Goal: Find specific page/section: Find specific page/section

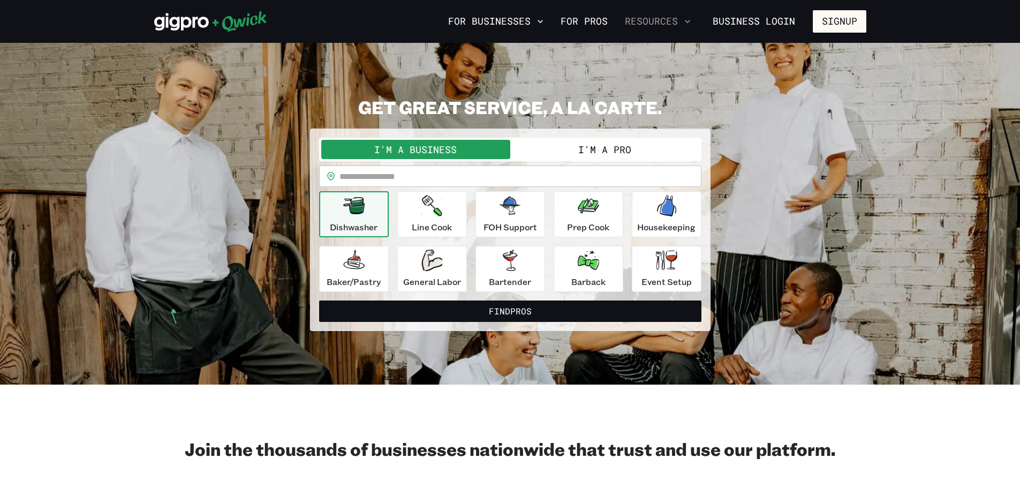
click at [669, 20] on button "Resources" at bounding box center [657, 21] width 74 height 18
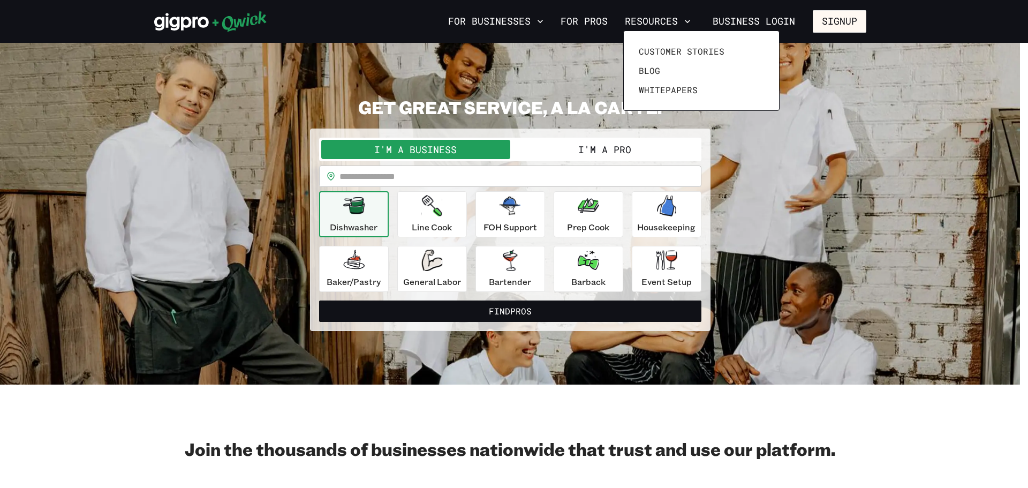
click at [507, 17] on div at bounding box center [514, 244] width 1028 height 488
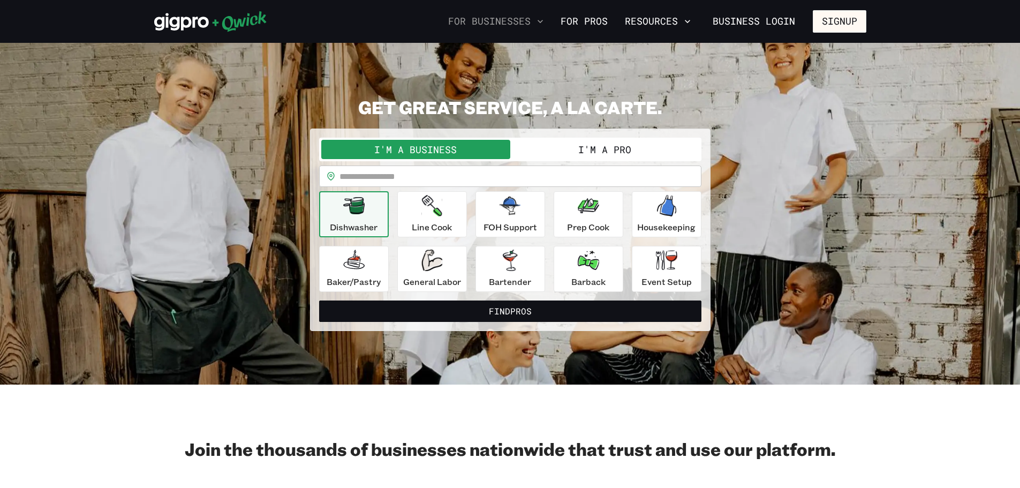
click at [541, 19] on icon "button" at bounding box center [540, 21] width 11 height 11
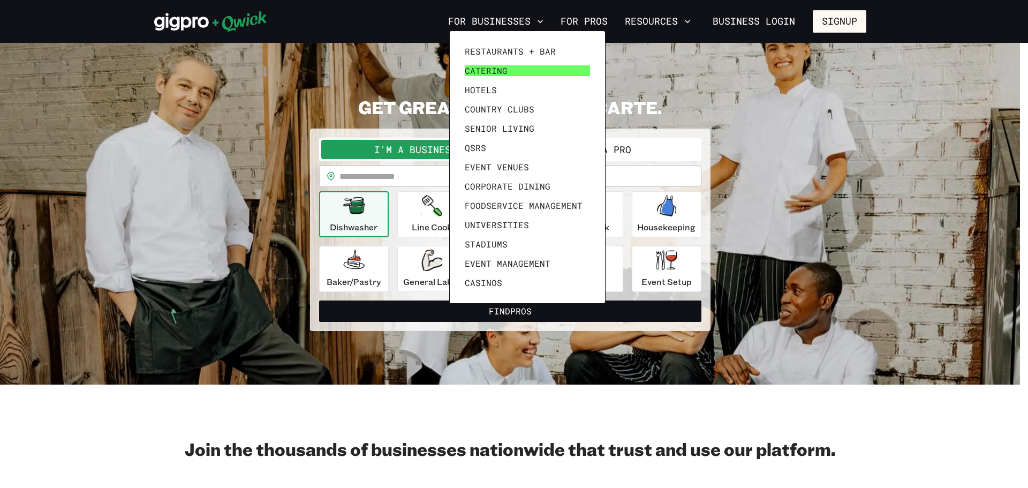
click at [495, 74] on span "Catering" at bounding box center [486, 70] width 43 height 11
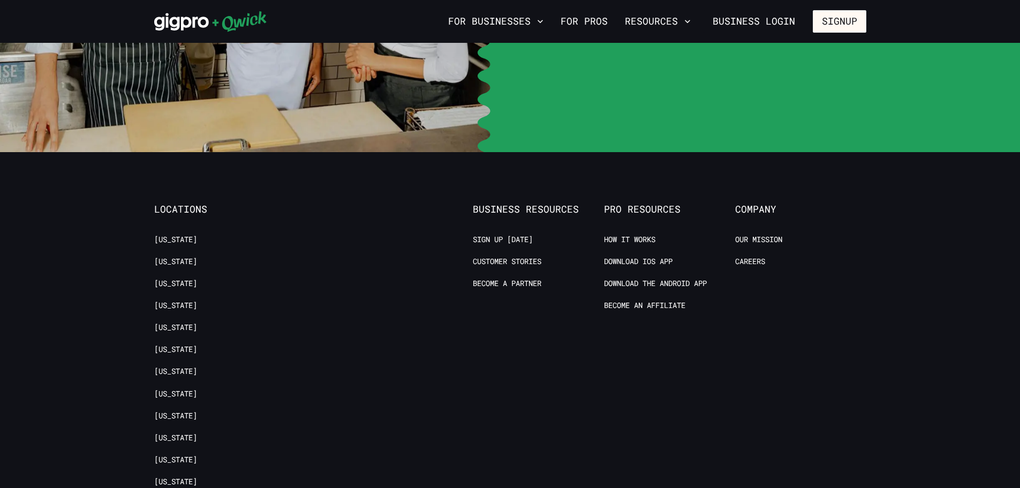
scroll to position [3801, 0]
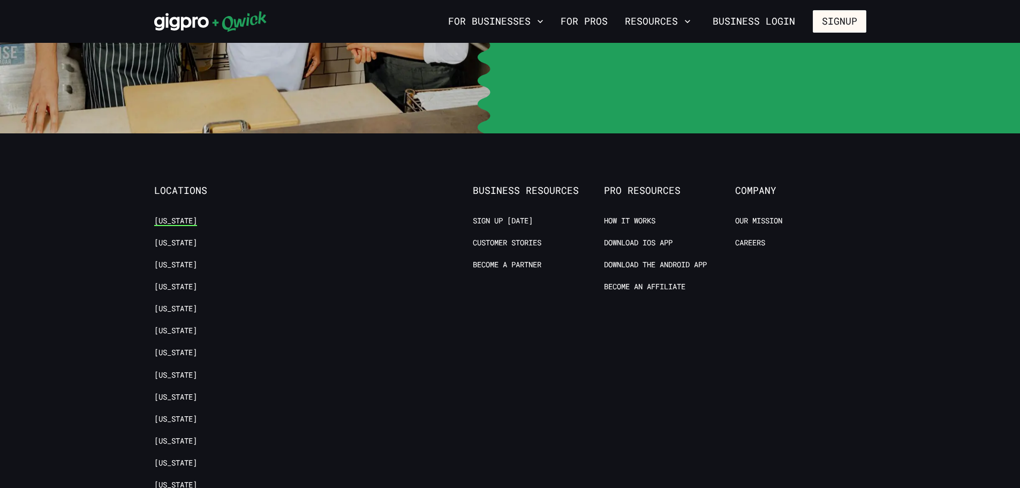
click at [180, 217] on link "[US_STATE]" at bounding box center [175, 221] width 43 height 10
